Goal: Task Accomplishment & Management: Use online tool/utility

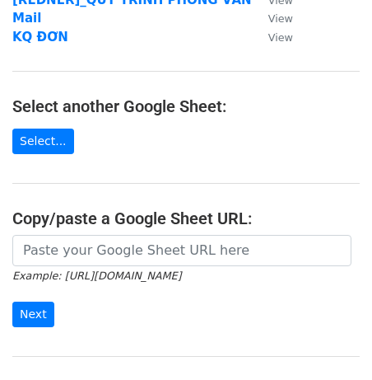
scroll to position [143, 0]
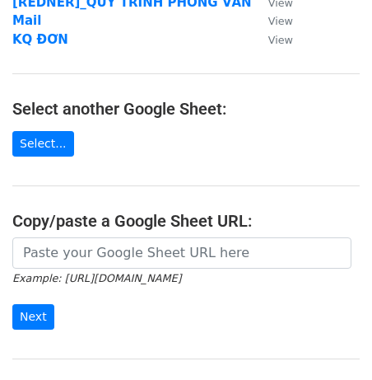
click at [41, 129] on main "Choose a Google Sheet Use one of the options below... Use a recent Google Sheet…" at bounding box center [186, 143] width 372 height 548
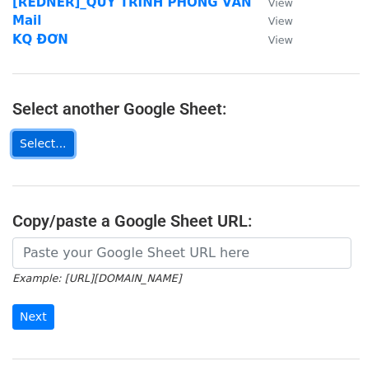
click at [41, 133] on link "Select..." at bounding box center [43, 144] width 62 height 26
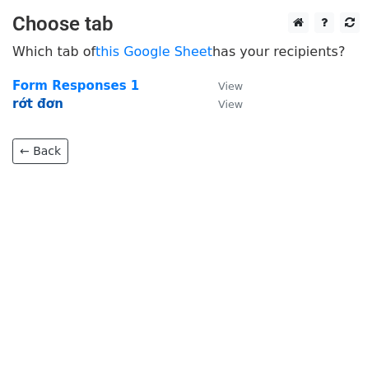
click at [54, 109] on strong "rớt đơn" at bounding box center [37, 103] width 51 height 15
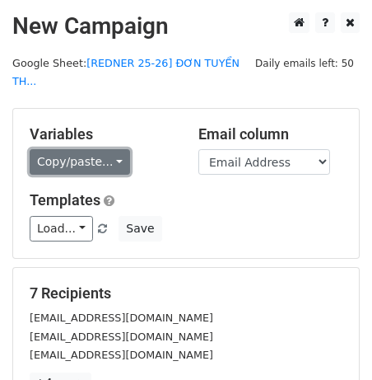
click at [43, 174] on link "Copy/paste..." at bounding box center [80, 162] width 100 height 26
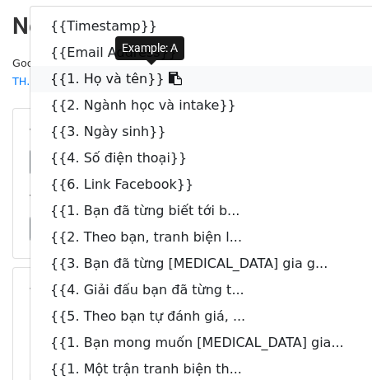
click at [165, 79] on link "{{1. Họ và tên}}" at bounding box center [205, 79] width 351 height 26
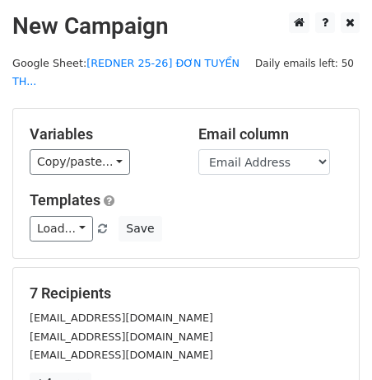
scroll to position [278, 0]
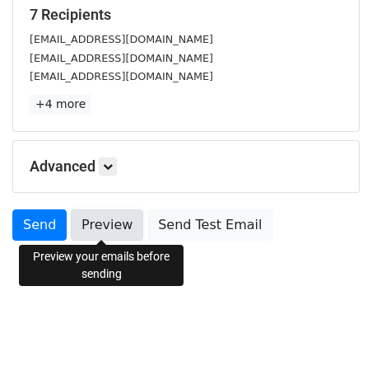
click at [86, 220] on link "Preview" at bounding box center [107, 224] width 72 height 31
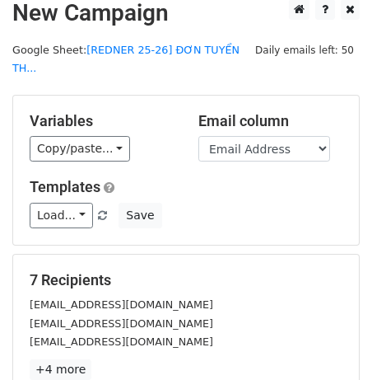
scroll to position [0, 0]
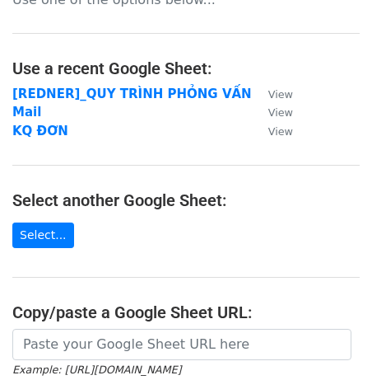
scroll to position [55, 0]
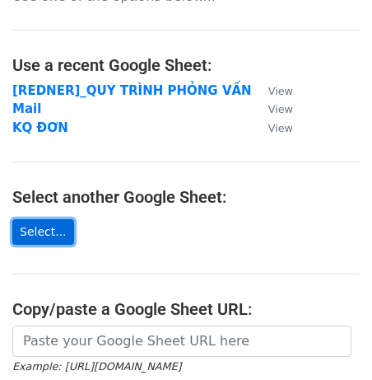
click at [54, 227] on link "Select..." at bounding box center [43, 232] width 62 height 26
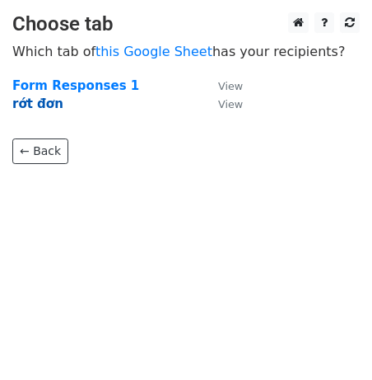
click at [34, 108] on strong "rớt đơn" at bounding box center [37, 103] width 51 height 15
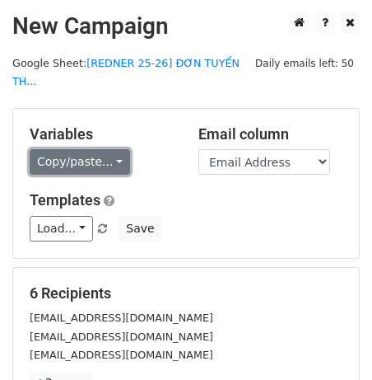
click at [51, 156] on link "Copy/paste..." at bounding box center [80, 162] width 100 height 26
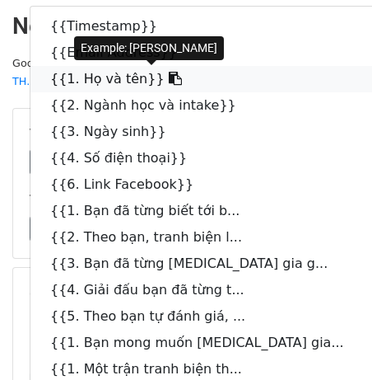
click at [89, 75] on link "{{1. Họ và tên}}" at bounding box center [205, 79] width 351 height 26
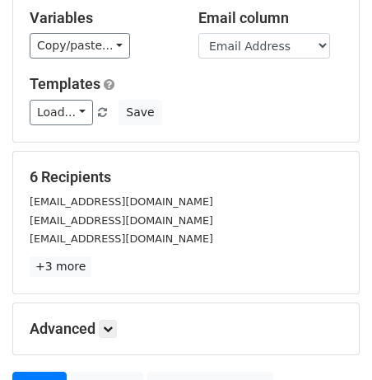
scroll to position [278, 0]
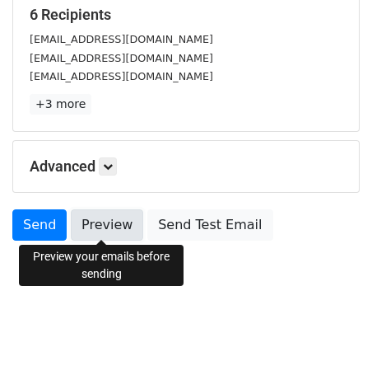
click at [110, 231] on link "Preview" at bounding box center [107, 224] width 72 height 31
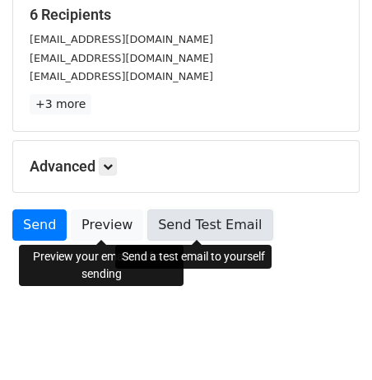
click at [182, 217] on link "Send Test Email" at bounding box center [209, 224] width 125 height 31
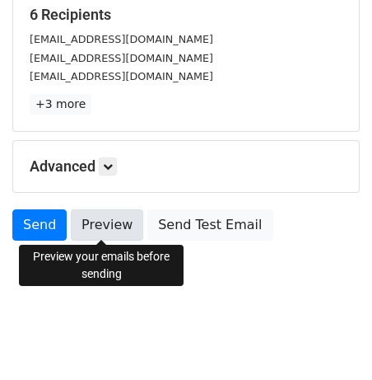
click at [94, 216] on link "Preview" at bounding box center [107, 224] width 72 height 31
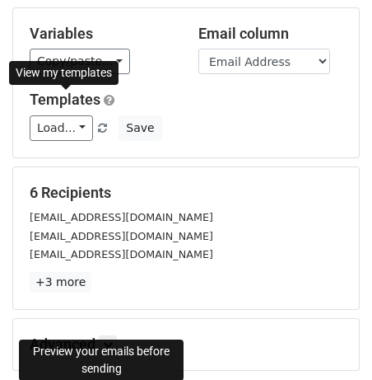
scroll to position [141, 0]
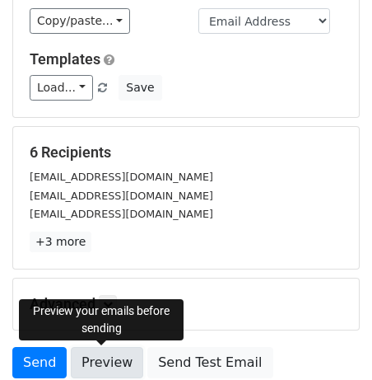
click at [100, 356] on link "Preview" at bounding box center [107, 362] width 72 height 31
click at [92, 353] on link "Preview" at bounding box center [107, 362] width 72 height 31
